Goal: Find specific page/section: Find specific page/section

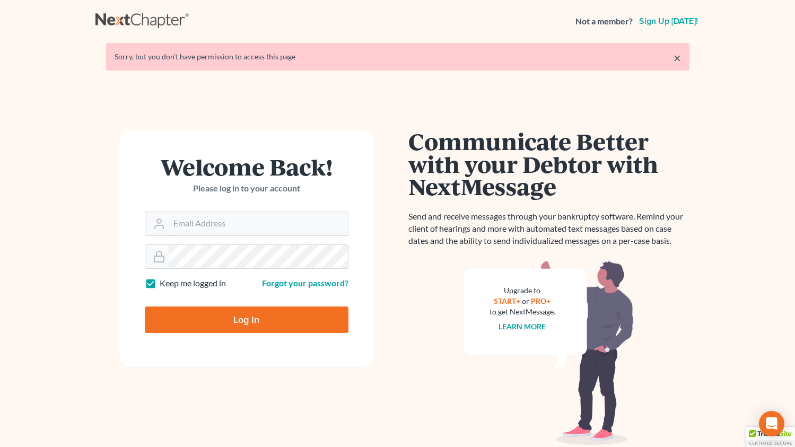
type input "[EMAIL_ADDRESS][DOMAIN_NAME]"
click at [265, 323] on input "Log In" at bounding box center [247, 319] width 204 height 27
type input "Thinking..."
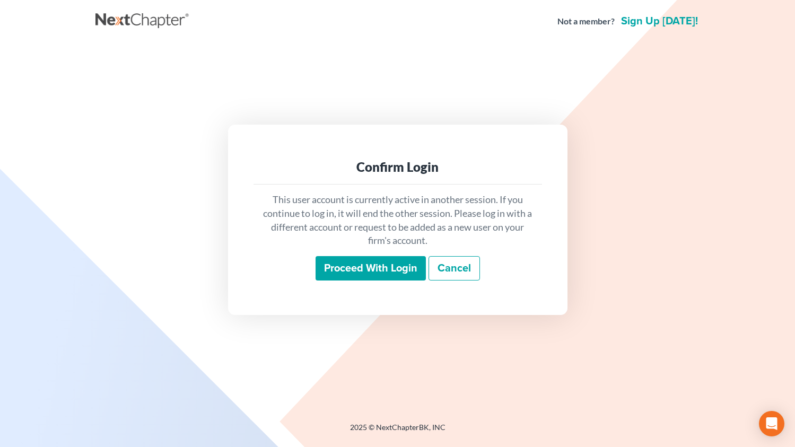
click at [395, 272] on input "Proceed with login" at bounding box center [370, 268] width 110 height 24
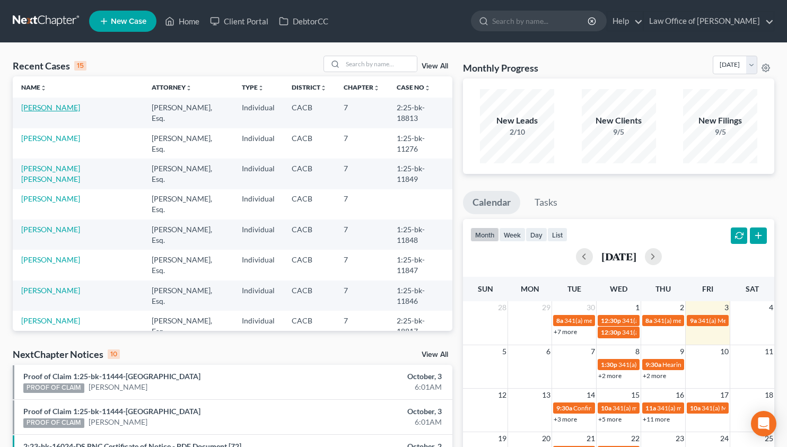
click at [69, 109] on link "[PERSON_NAME]" at bounding box center [50, 107] width 59 height 9
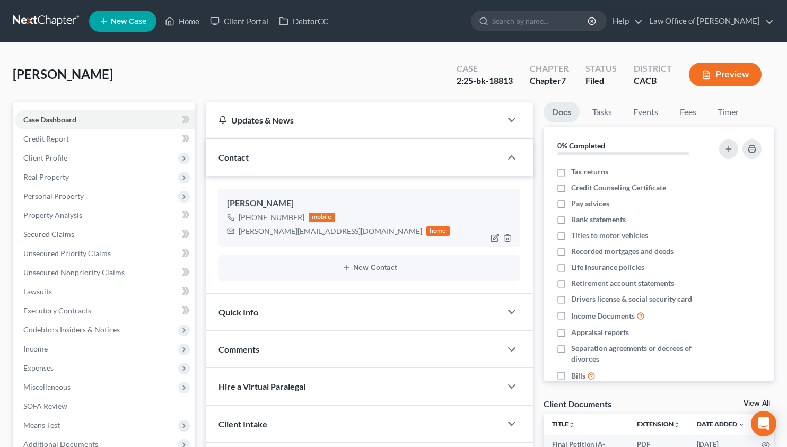
click at [287, 232] on div "armen.haroutyunyan@gmail.com" at bounding box center [330, 231] width 183 height 11
copy div "armen.haroutyunyan@gmail.com"
click at [38, 19] on link at bounding box center [47, 21] width 68 height 19
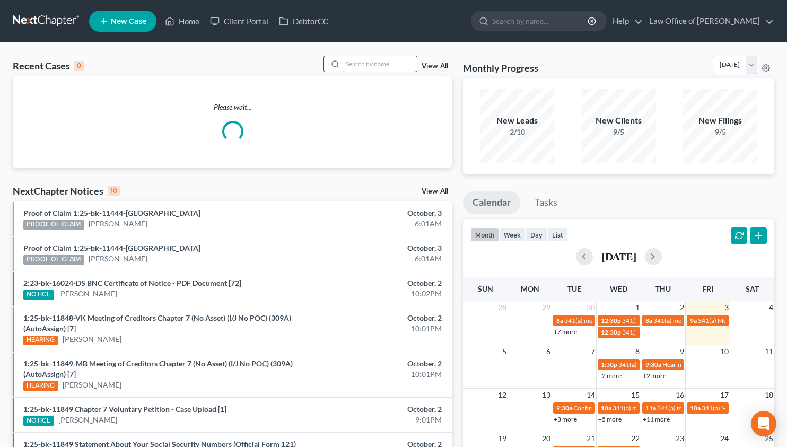
click at [371, 71] on input "search" at bounding box center [380, 63] width 74 height 15
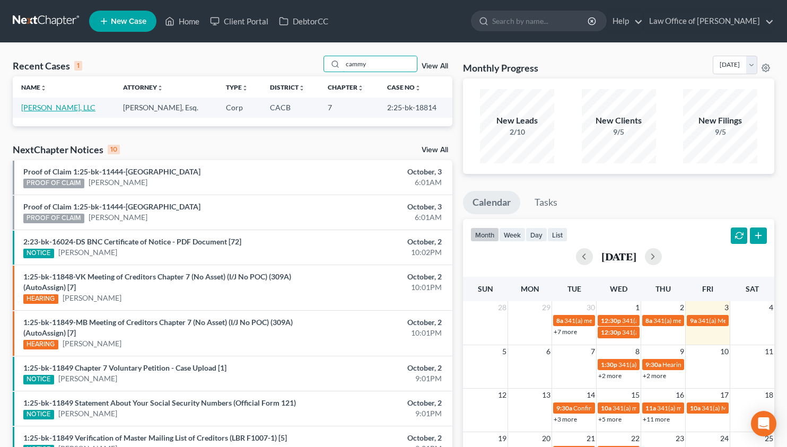
type input "cammy"
click at [56, 111] on link "[PERSON_NAME], LLC" at bounding box center [58, 107] width 74 height 9
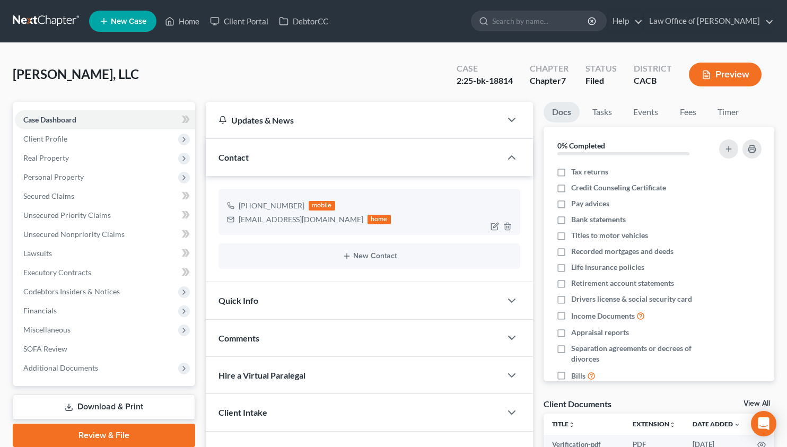
click at [280, 224] on div "cammysammy29@yahoo.com" at bounding box center [301, 219] width 125 height 11
click at [283, 220] on div "cammysammy29@yahoo.com" at bounding box center [301, 219] width 125 height 11
copy div "cammysammy29@yahoo.com"
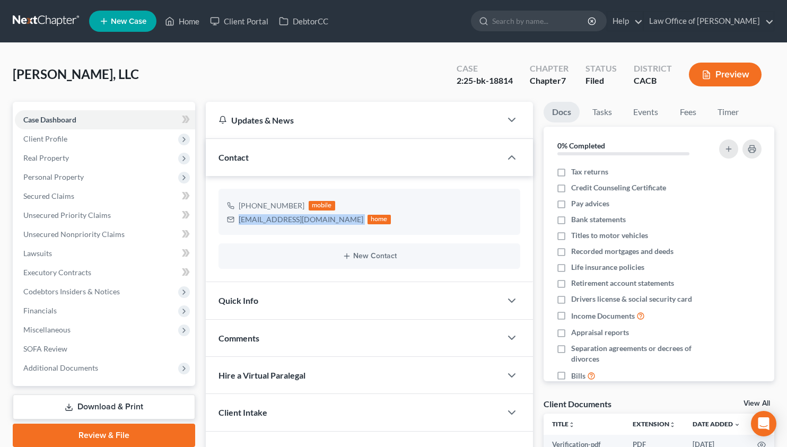
click at [33, 19] on link at bounding box center [47, 21] width 68 height 19
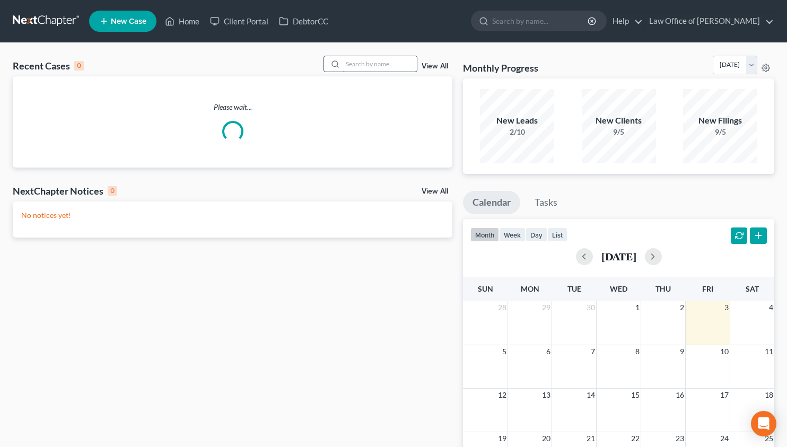
click at [373, 61] on input "search" at bounding box center [380, 63] width 74 height 15
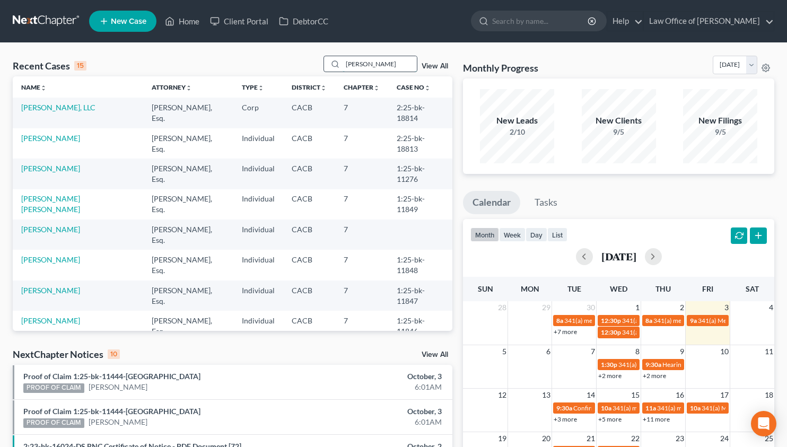
type input "[PERSON_NAME]"
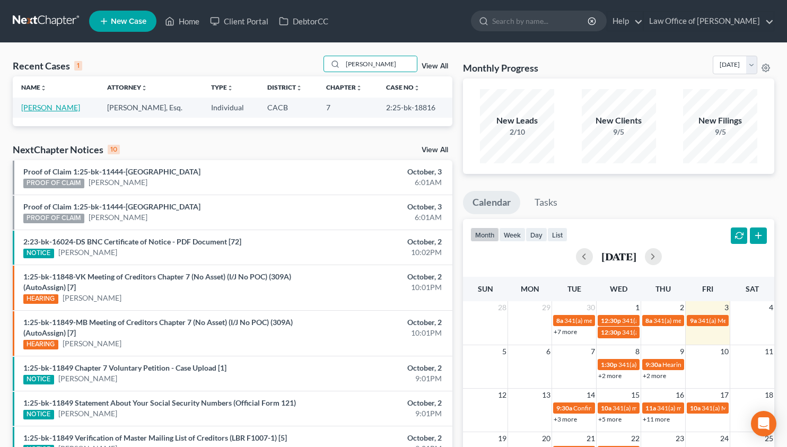
click at [43, 108] on link "[PERSON_NAME]" at bounding box center [50, 107] width 59 height 9
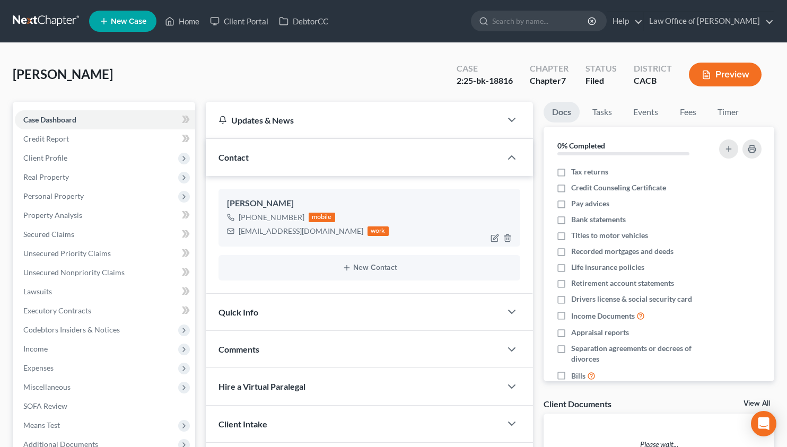
click at [271, 230] on div "[EMAIL_ADDRESS][DOMAIN_NAME]" at bounding box center [301, 231] width 125 height 11
click at [271, 230] on div "yurikgevorgyan@gmail.com" at bounding box center [301, 231] width 125 height 11
copy div "yurikgevorgyan@gmail.com"
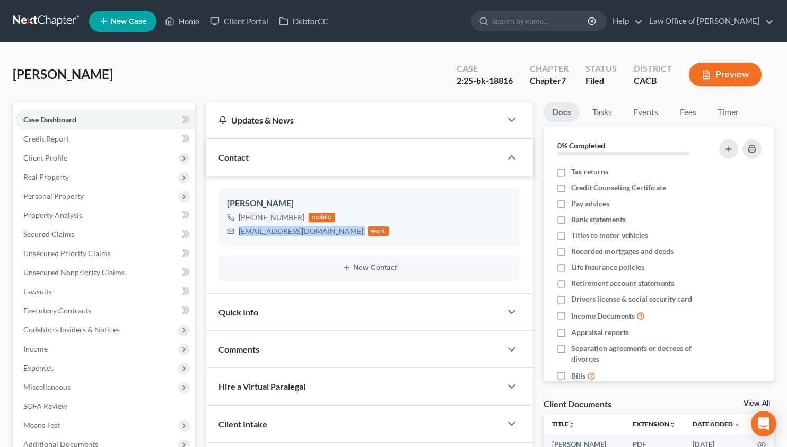
click at [46, 17] on link at bounding box center [47, 21] width 68 height 19
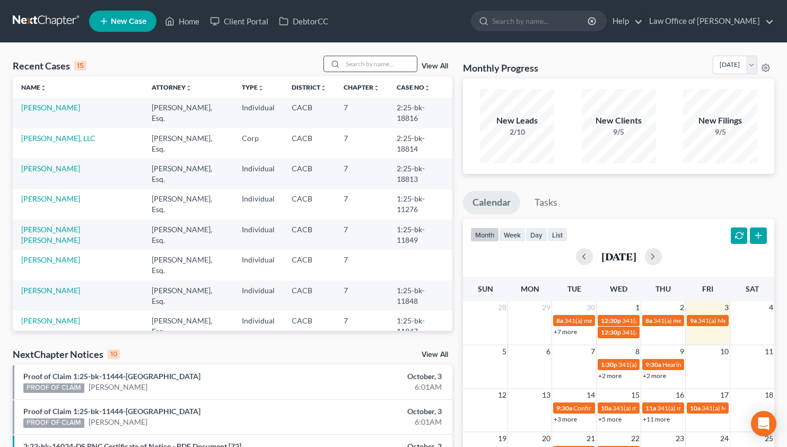
click at [375, 59] on input "search" at bounding box center [380, 63] width 74 height 15
type input "houria"
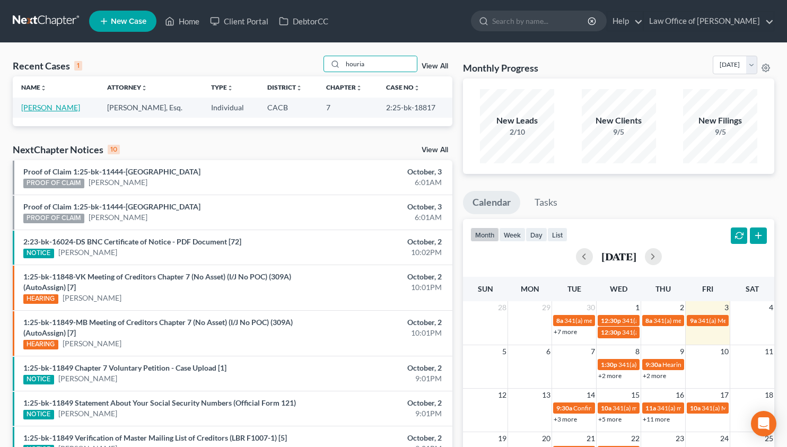
click at [52, 108] on link "Dastjerdi, Houria" at bounding box center [50, 107] width 59 height 9
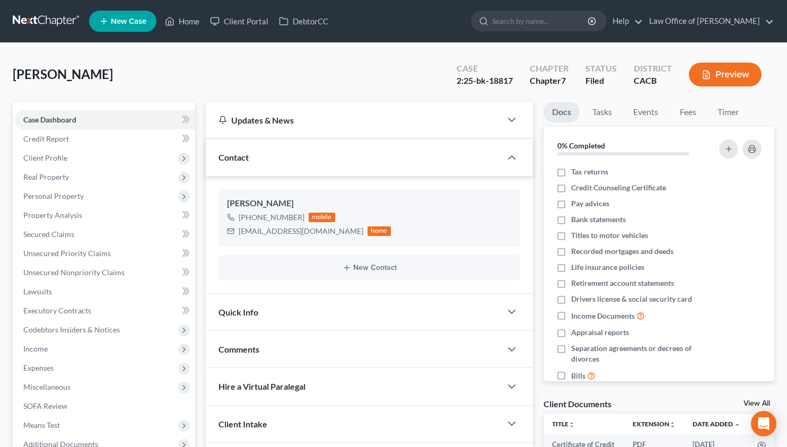
click at [46, 23] on link at bounding box center [47, 21] width 68 height 19
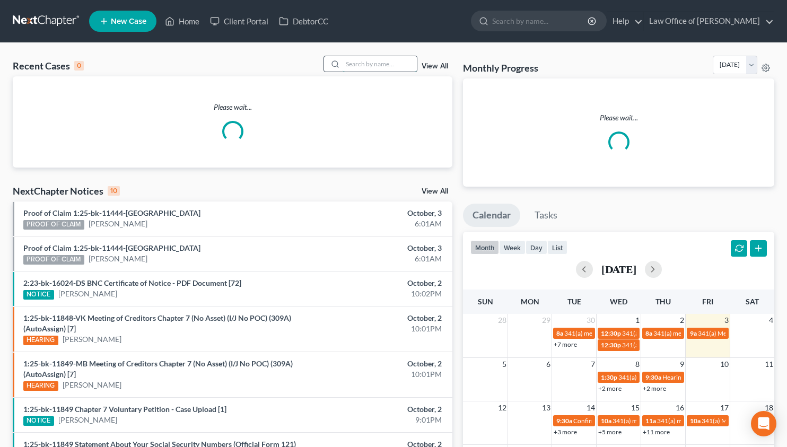
click at [356, 63] on input "search" at bounding box center [380, 63] width 74 height 15
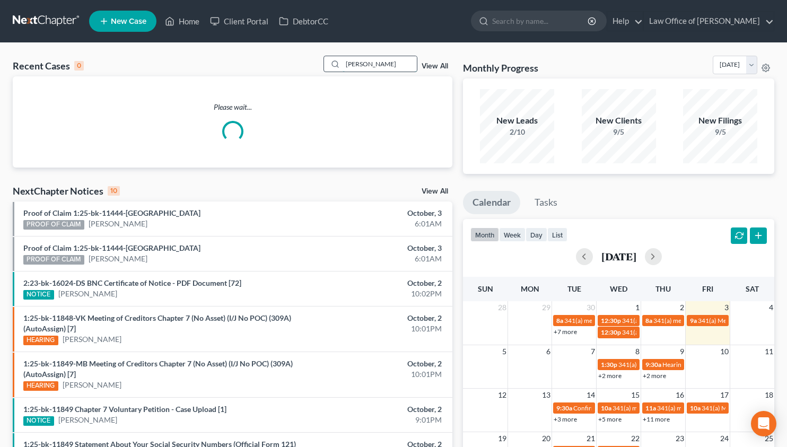
type input "[PERSON_NAME]"
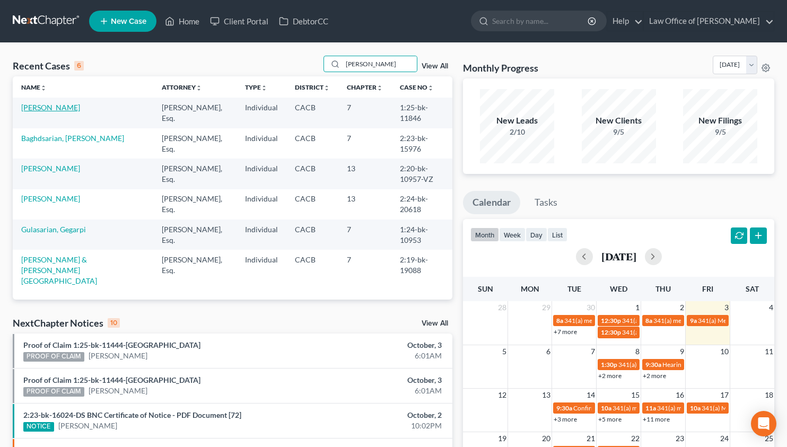
click at [41, 106] on link "[PERSON_NAME]" at bounding box center [50, 107] width 59 height 9
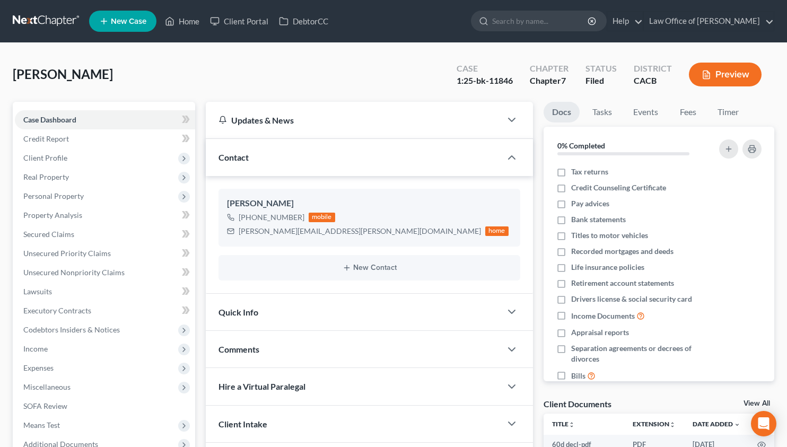
click at [48, 22] on link at bounding box center [47, 21] width 68 height 19
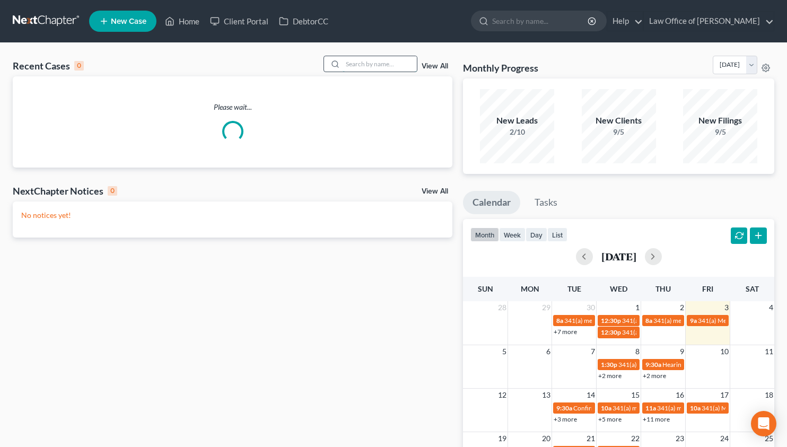
click at [376, 62] on input "search" at bounding box center [380, 63] width 74 height 15
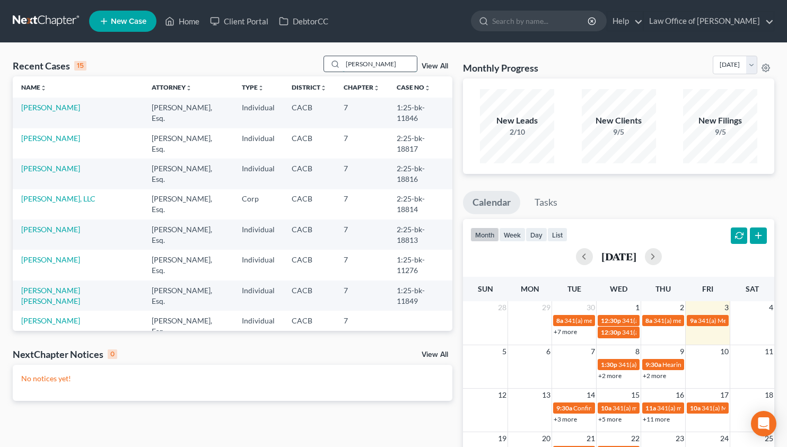
type input "golestanian"
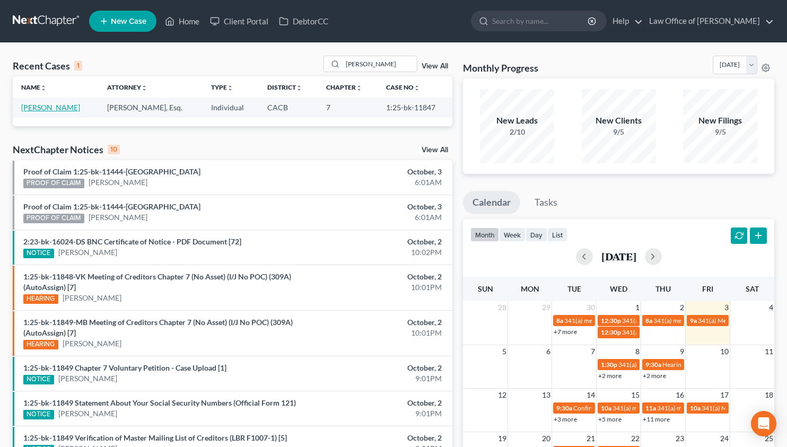
click at [37, 105] on link "Golestanian, Joseph" at bounding box center [50, 107] width 59 height 9
